Goal: Obtain resource: Obtain resource

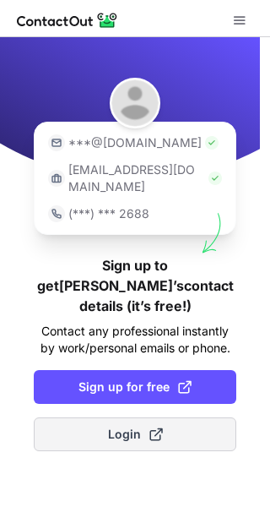
click at [122, 426] on span "Login" at bounding box center [135, 434] width 55 height 17
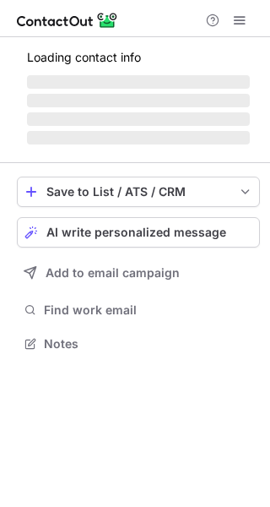
scroll to position [327, 270]
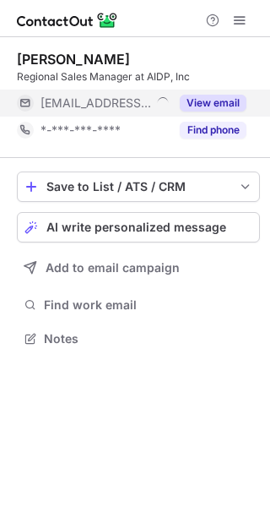
click at [211, 103] on button "View email" at bounding box center [213, 103] width 67 height 17
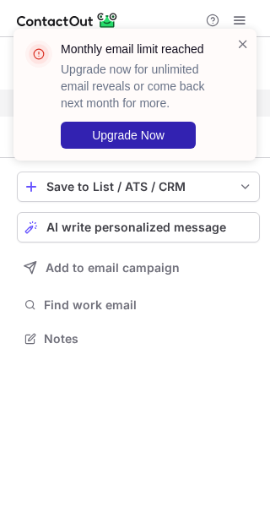
click at [235, 20] on div "Monthly email limit reached Upgrade now for unlimited email reveals or come bac…" at bounding box center [135, 101] width 270 height 179
click at [237, 45] on span at bounding box center [243, 43] width 14 height 17
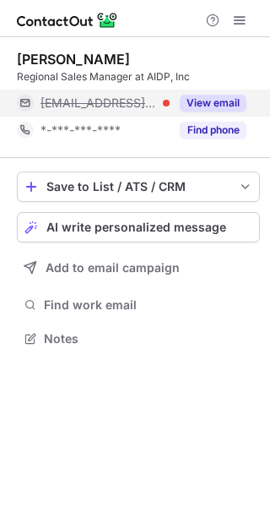
click at [232, 24] on div "Monthly email limit reached Upgrade now for unlimited email reveals or come bac…" at bounding box center [135, 101] width 270 height 179
click at [239, 19] on span at bounding box center [240, 21] width 14 height 14
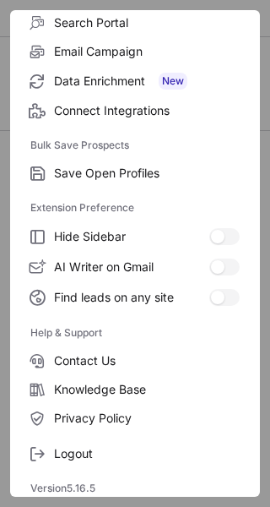
scroll to position [193, 0]
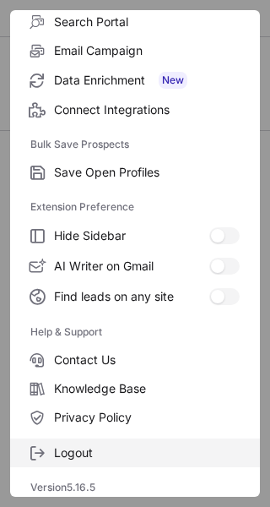
click at [125, 466] on label "Logout" at bounding box center [135, 452] width 250 height 29
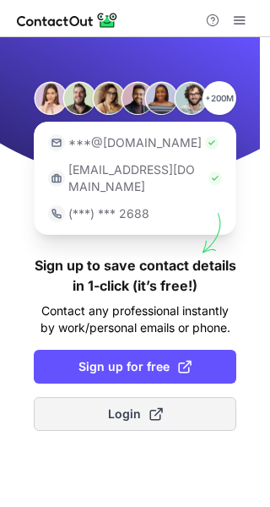
click at [160, 407] on span at bounding box center [156, 414] width 14 height 14
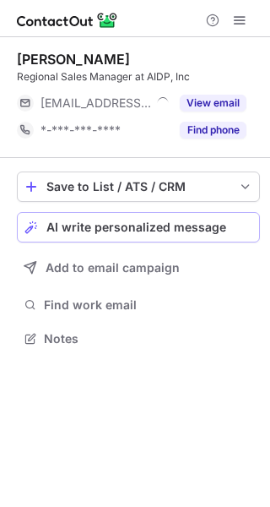
scroll to position [327, 270]
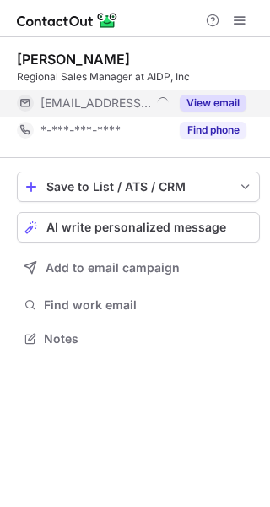
click at [212, 100] on button "View email" at bounding box center [213, 103] width 67 height 17
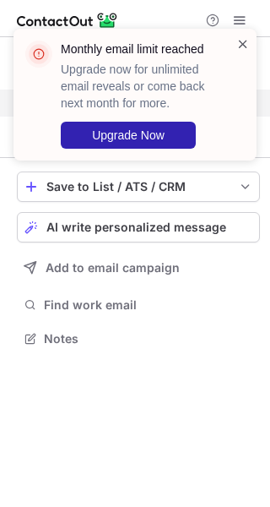
click at [242, 46] on span at bounding box center [243, 43] width 14 height 17
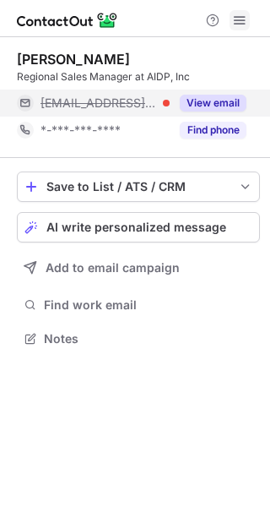
click at [241, 22] on span at bounding box center [240, 21] width 14 height 14
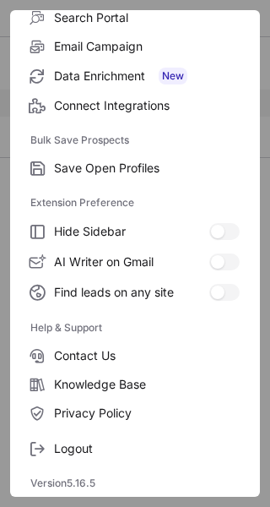
scroll to position [300, 270]
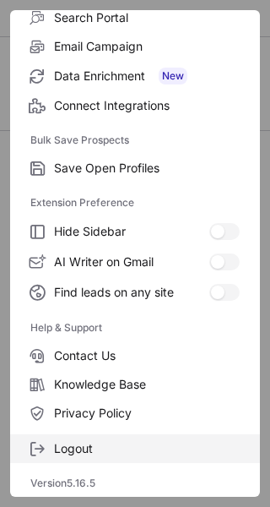
click at [103, 448] on span "Logout" at bounding box center [147, 448] width 186 height 15
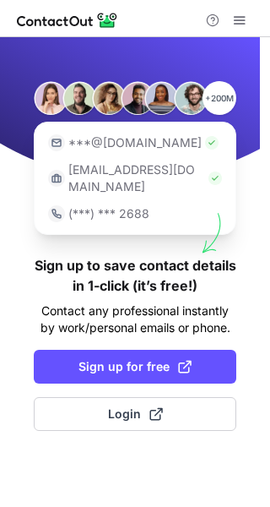
click at [103, 448] on div "+200M ***@gmail.com ***@company.com (***) *** 2688 Sign up to save contact deta…" at bounding box center [135, 272] width 270 height 470
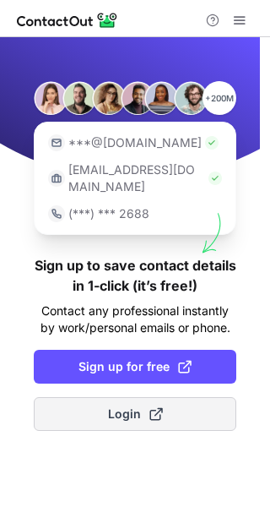
click at [177, 397] on button "Login" at bounding box center [135, 414] width 203 height 34
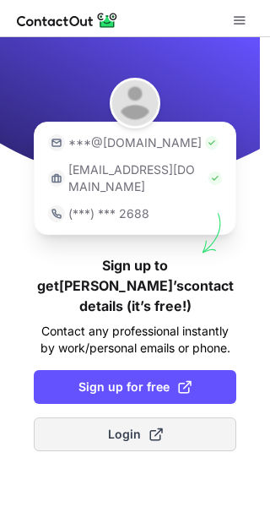
click at [151, 427] on span at bounding box center [156, 434] width 14 height 14
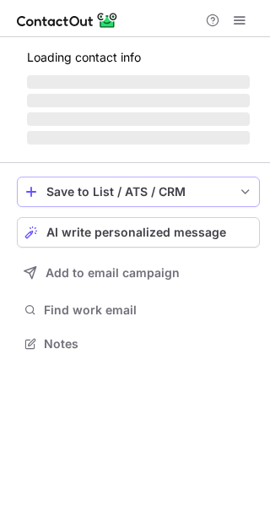
scroll to position [327, 270]
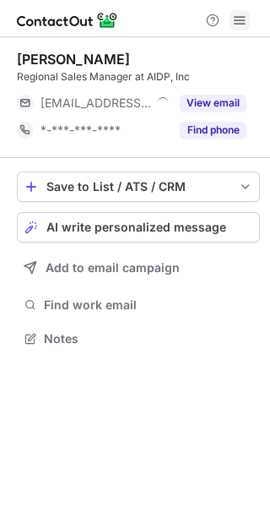
click at [239, 23] on span at bounding box center [240, 21] width 14 height 14
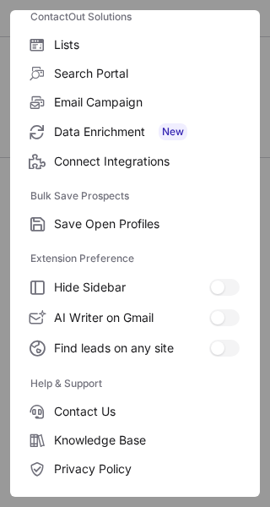
scroll to position [197, 0]
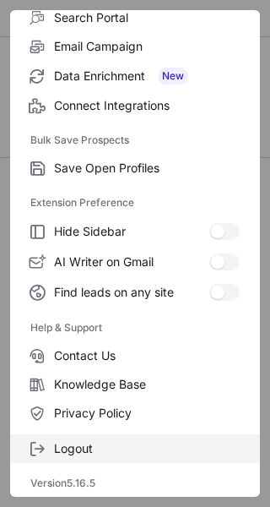
click at [84, 441] on span "Logout" at bounding box center [147, 448] width 186 height 15
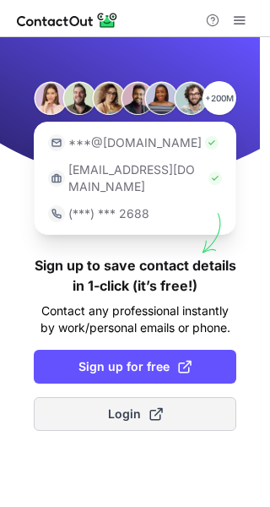
click at [128, 405] on span "Login" at bounding box center [135, 413] width 55 height 17
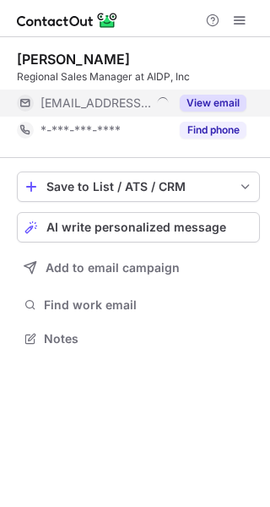
scroll to position [327, 270]
click at [226, 101] on button "View email" at bounding box center [213, 103] width 67 height 17
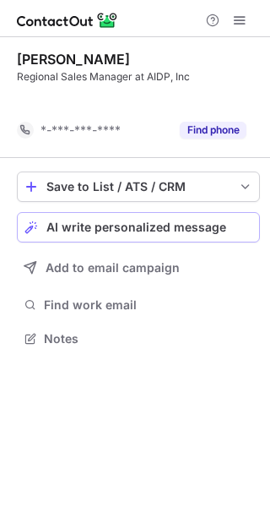
scroll to position [300, 270]
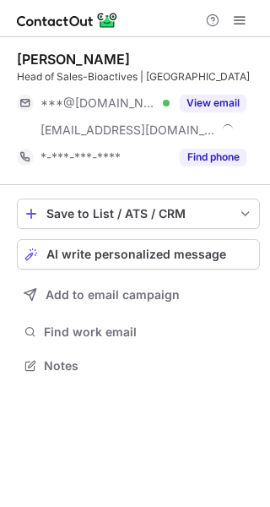
scroll to position [354, 270]
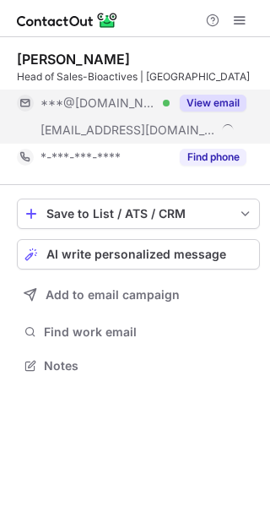
click at [204, 96] on button "View email" at bounding box center [213, 103] width 67 height 17
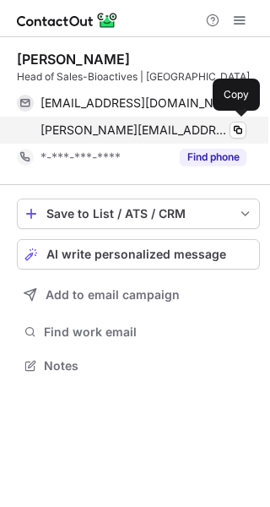
click at [110, 133] on span "[PERSON_NAME][EMAIL_ADDRESS][DOMAIN_NAME]" at bounding box center [134, 129] width 187 height 15
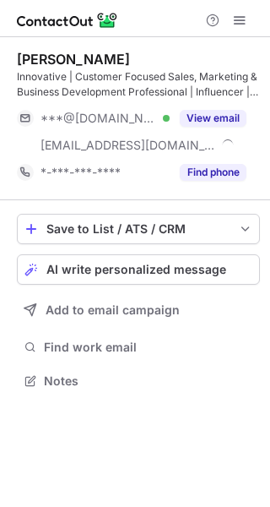
scroll to position [369, 270]
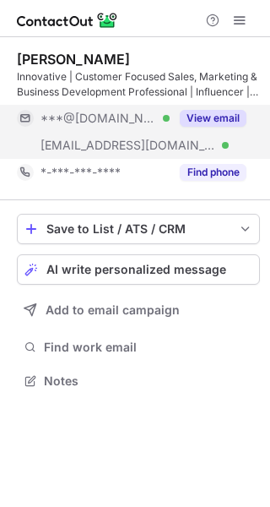
click at [215, 117] on button "View email" at bounding box center [213, 118] width 67 height 17
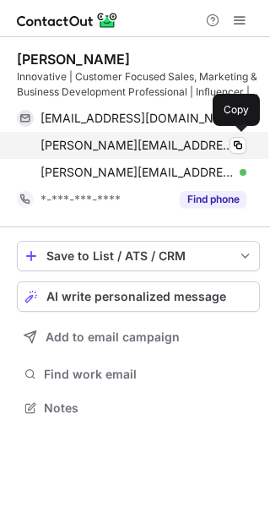
scroll to position [396, 270]
click at [95, 142] on span "kevin@aloequeen.com" at bounding box center [137, 145] width 193 height 15
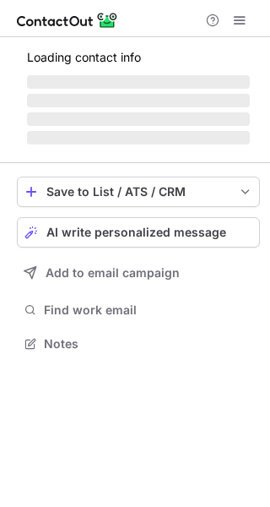
scroll to position [327, 270]
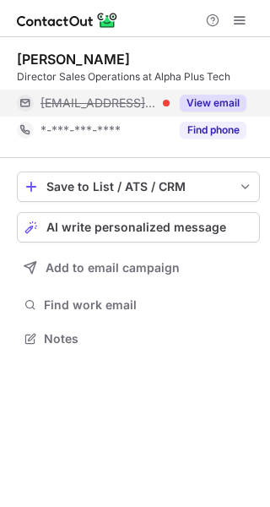
click at [228, 99] on button "View email" at bounding box center [213, 103] width 67 height 17
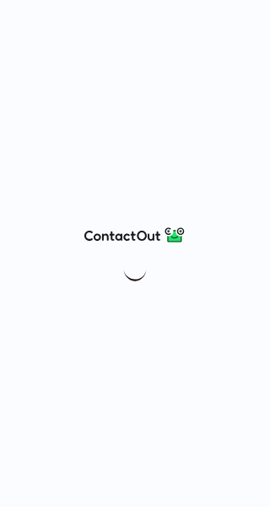
click at [117, 327] on div at bounding box center [135, 253] width 270 height 507
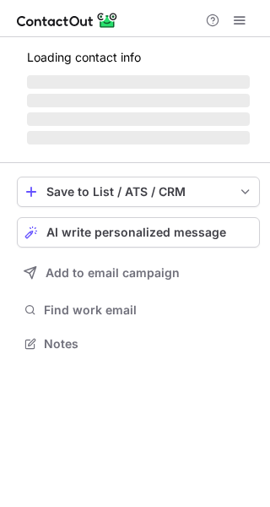
scroll to position [369, 270]
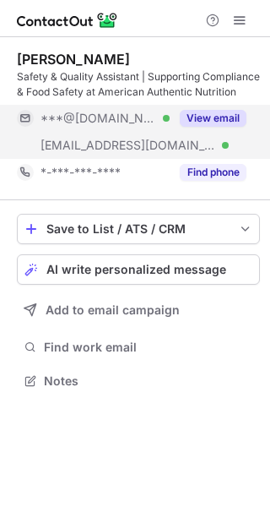
click at [209, 115] on button "View email" at bounding box center [213, 118] width 67 height 17
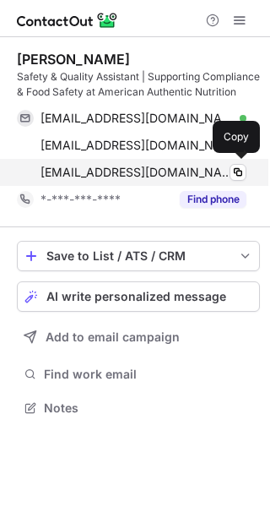
click at [150, 173] on span "mbakabana@aangrassfed.com" at bounding box center [137, 172] width 193 height 15
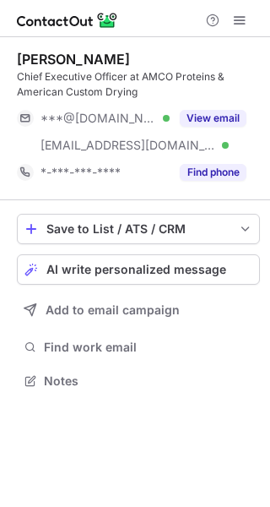
scroll to position [369, 270]
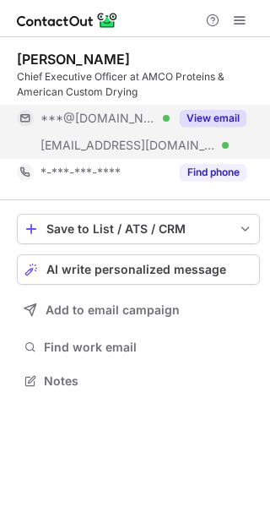
click at [209, 119] on button "View email" at bounding box center [213, 118] width 67 height 17
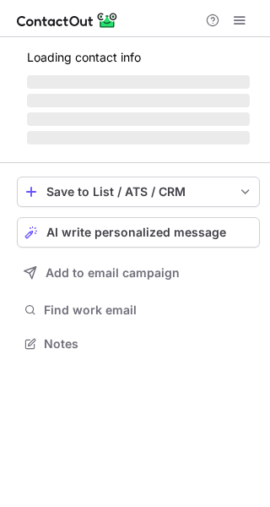
scroll to position [327, 270]
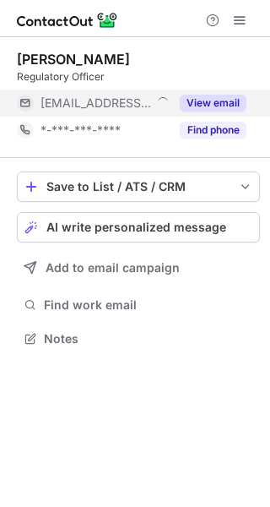
click at [203, 97] on button "View email" at bounding box center [213, 103] width 67 height 17
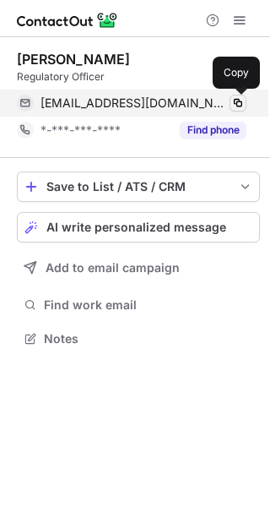
click at [241, 101] on span at bounding box center [238, 103] width 14 height 14
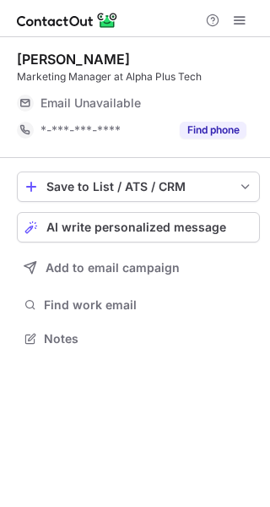
scroll to position [8, 8]
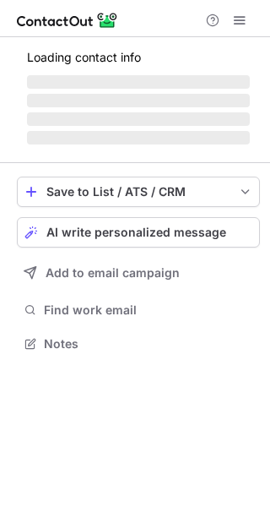
scroll to position [354, 270]
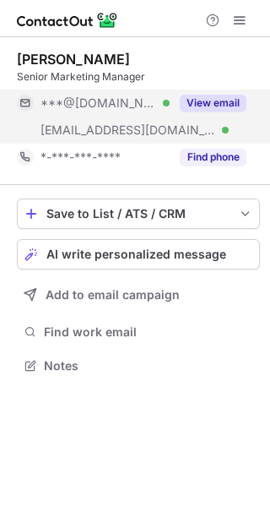
click at [106, 135] on span "***@biovivoscience.com" at bounding box center [129, 129] width 176 height 15
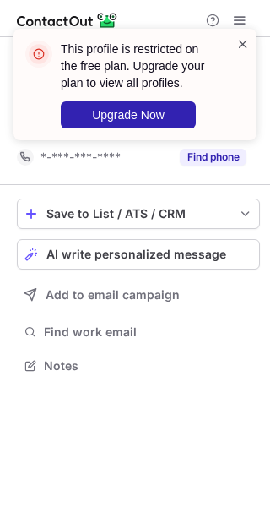
click at [243, 45] on span at bounding box center [243, 43] width 14 height 17
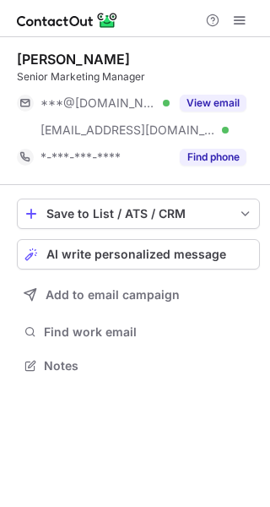
click at [153, 132] on div "This profile is restricted on the free plan. Upgrade your plan to view all prof…" at bounding box center [128, 84] width 216 height 98
